Goal: Information Seeking & Learning: Learn about a topic

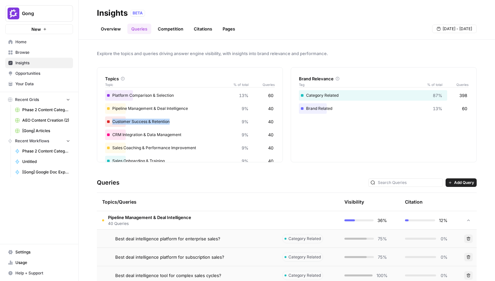
drag, startPoint x: 185, startPoint y: 125, endPoint x: 111, endPoint y: 121, distance: 74.4
click at [111, 121] on div "Customer Success & Retention 9% 40" at bounding box center [190, 121] width 170 height 10
click at [119, 31] on link "Overview" at bounding box center [111, 29] width 28 height 10
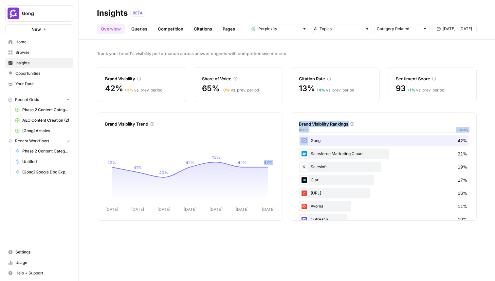
drag, startPoint x: 323, startPoint y: 141, endPoint x: 253, endPoint y: 133, distance: 70.9
click at [253, 133] on div "Brand Visibility Trend [DATE] Sep [DATE] Sep [DATE] Sep [DATE] 42% 41% 40% 42% …" at bounding box center [287, 166] width 380 height 108
click at [344, 29] on input "text" at bounding box center [338, 29] width 48 height 7
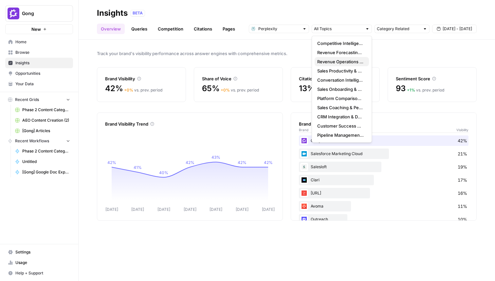
click at [349, 62] on span "Revenue Operations & Analytics" at bounding box center [340, 61] width 47 height 7
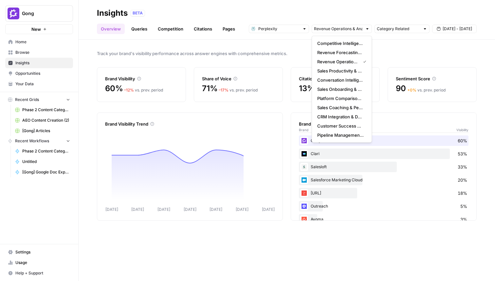
click at [286, 52] on span "Track your brand's visibility performance across answer engines with comprehens…" at bounding box center [287, 53] width 380 height 7
